Goal: Information Seeking & Learning: Learn about a topic

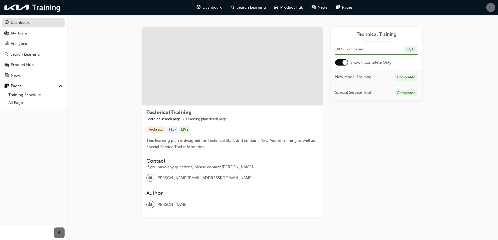
click at [21, 22] on div "Dashboard" at bounding box center [21, 23] width 20 height 6
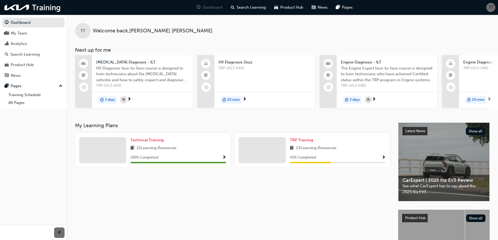
click at [385, 159] on span "Show Progress" at bounding box center [383, 157] width 4 height 5
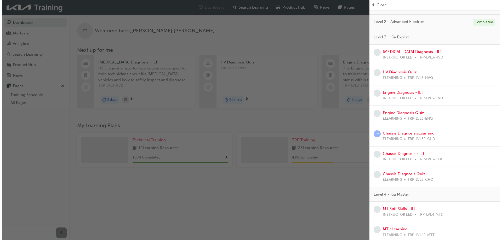
scroll to position [52, 0]
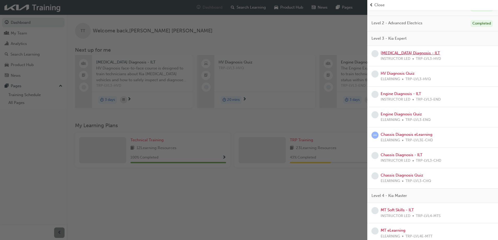
click at [420, 54] on link "[MEDICAL_DATA] Diagnosis - ILT" at bounding box center [409, 53] width 59 height 5
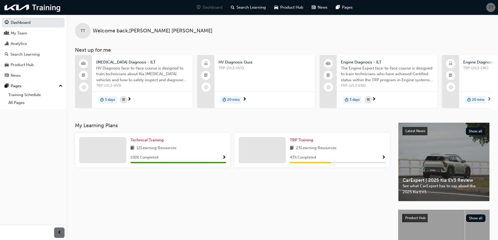
click at [383, 160] on span "Show Progress" at bounding box center [383, 157] width 4 height 5
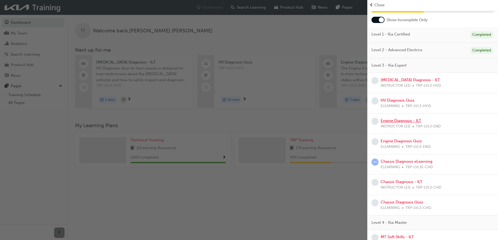
scroll to position [26, 0]
click at [405, 119] on link "Engine Diagnosis - ILT" at bounding box center [400, 120] width 40 height 5
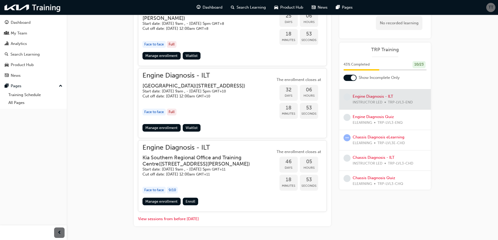
scroll to position [104, 0]
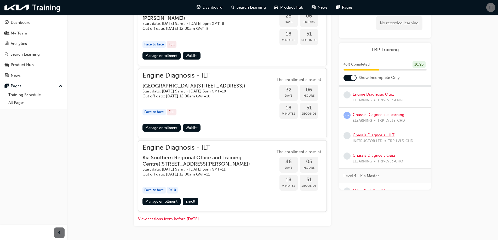
click at [384, 135] on link "Chassis Diagnosis - ILT" at bounding box center [373, 135] width 42 height 5
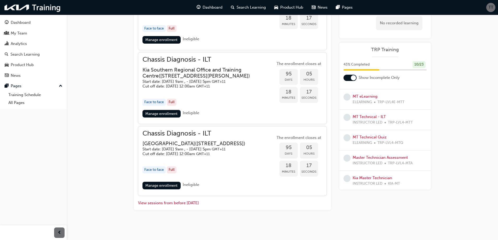
scroll to position [220, 0]
click at [378, 176] on link "Kia Master Technician" at bounding box center [371, 176] width 39 height 5
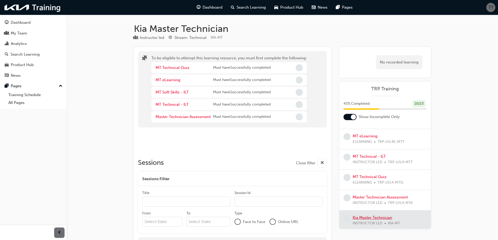
scroll to position [220, 0]
click at [373, 173] on link "MT Technical Quiz" at bounding box center [369, 174] width 34 height 5
